Goal: Check status

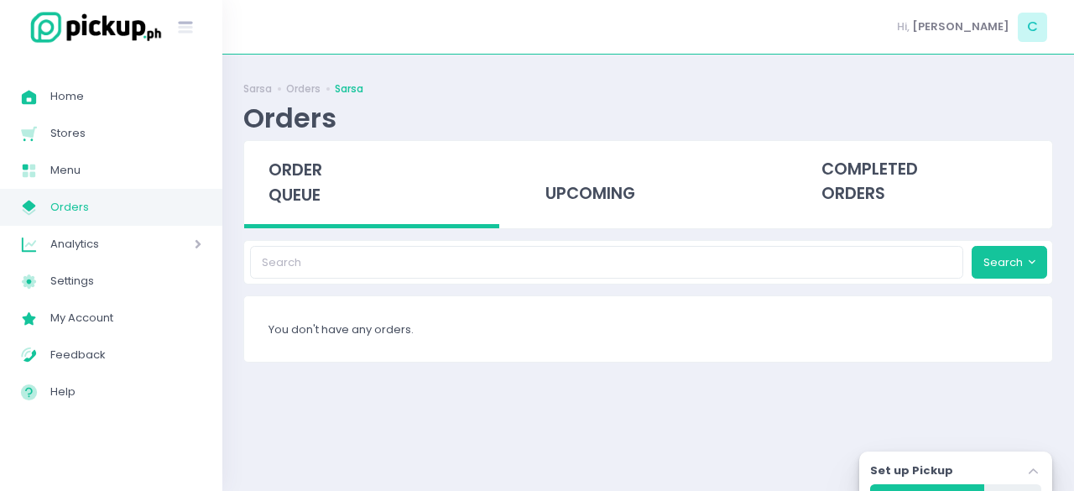
click at [136, 214] on span "Orders" at bounding box center [125, 207] width 151 height 22
